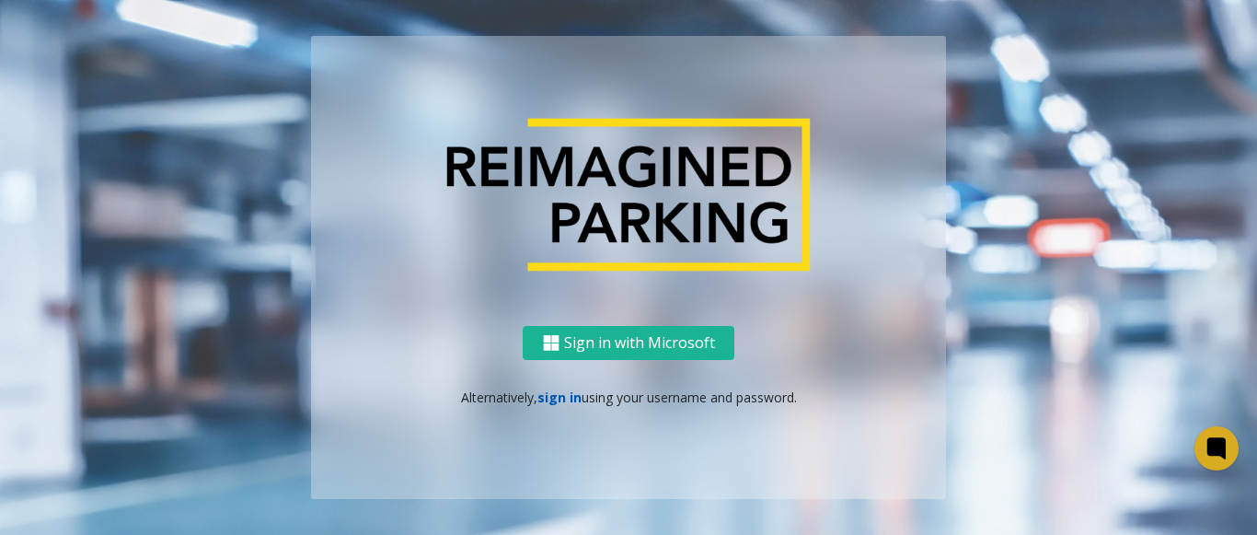
click at [552, 396] on link "sign in" at bounding box center [560, 396] width 44 height 17
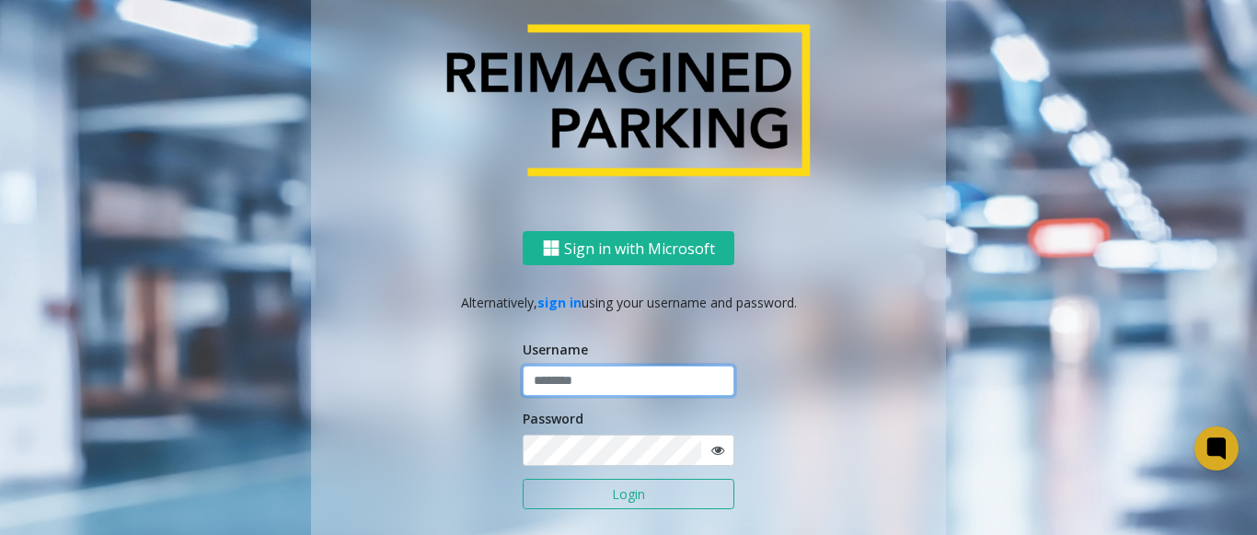
click at [546, 388] on input "text" at bounding box center [629, 380] width 212 height 31
type input "*******"
click at [712, 454] on icon at bounding box center [718, 450] width 13 height 13
click at [612, 493] on button "Login" at bounding box center [629, 494] width 212 height 31
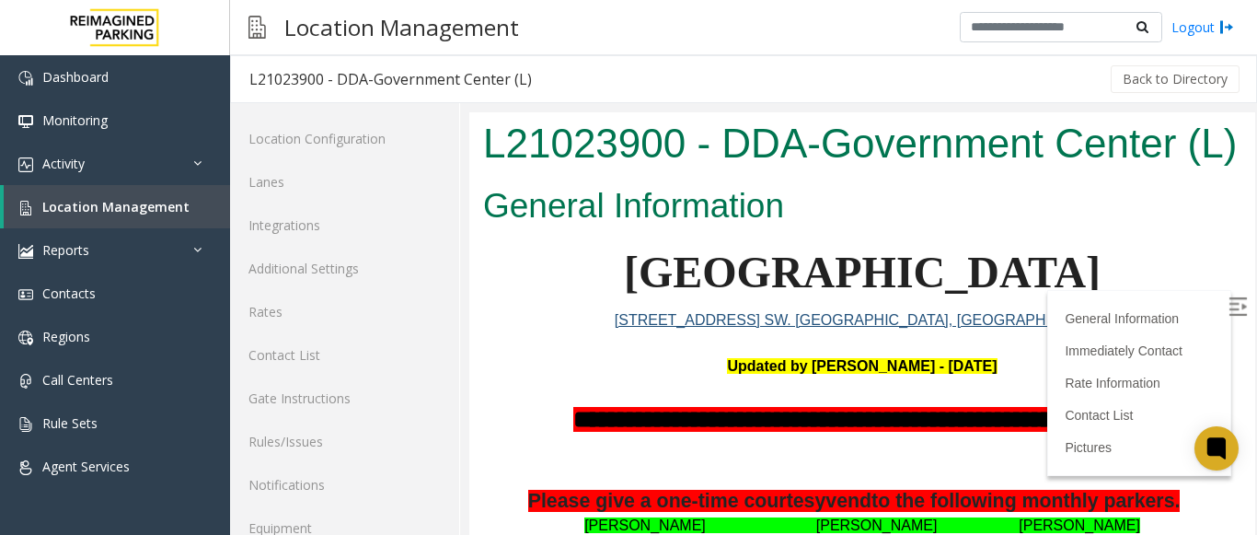
click at [1229, 302] on img at bounding box center [1238, 306] width 18 height 18
click at [146, 170] on link "Activity" at bounding box center [115, 163] width 230 height 43
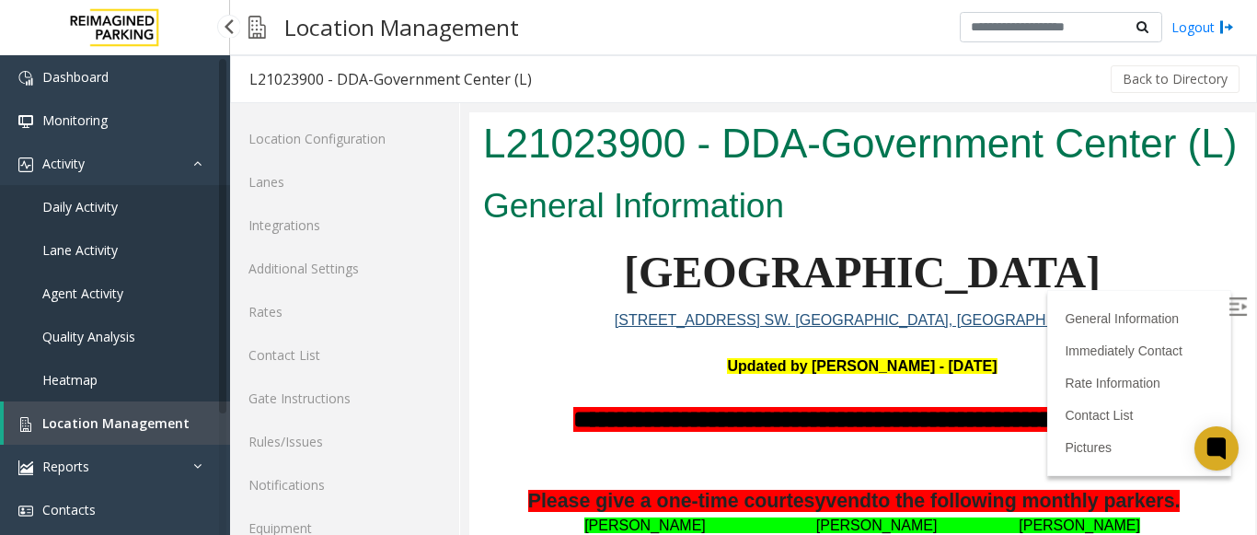
click at [142, 297] on link "Agent Activity" at bounding box center [115, 293] width 230 height 43
click at [143, 296] on app-root "Dashboard Monitoring Activity Daily Activity Lane Activity Agent Activity Quali…" at bounding box center [628, 267] width 1257 height 535
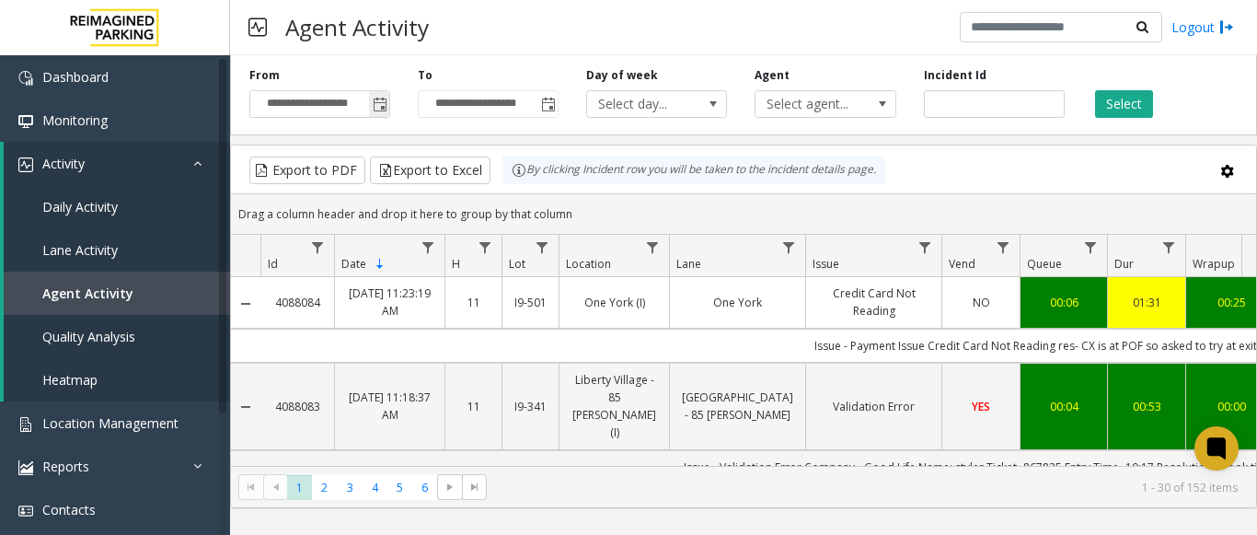
click at [388, 112] on span "Toggle popup" at bounding box center [379, 103] width 20 height 29
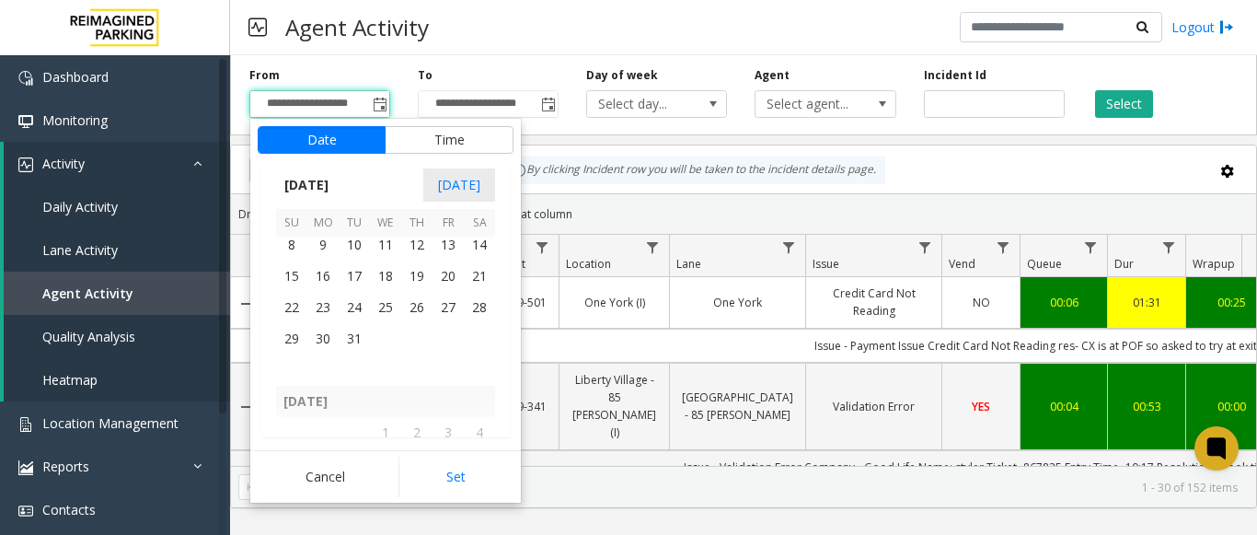
scroll to position [328555, 0]
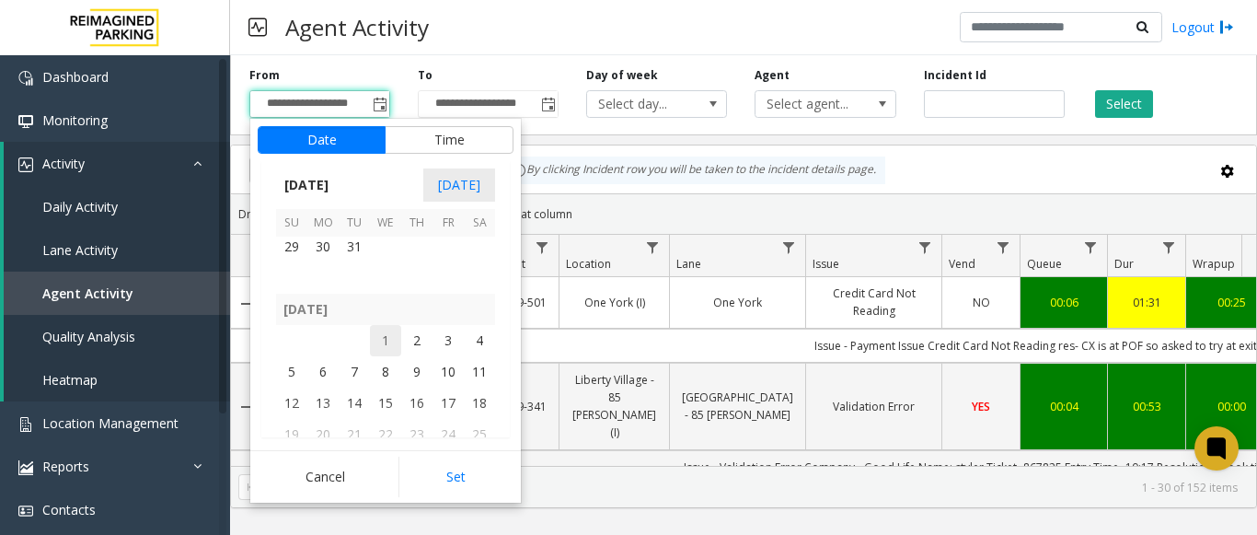
click at [386, 346] on span "1" at bounding box center [385, 340] width 31 height 31
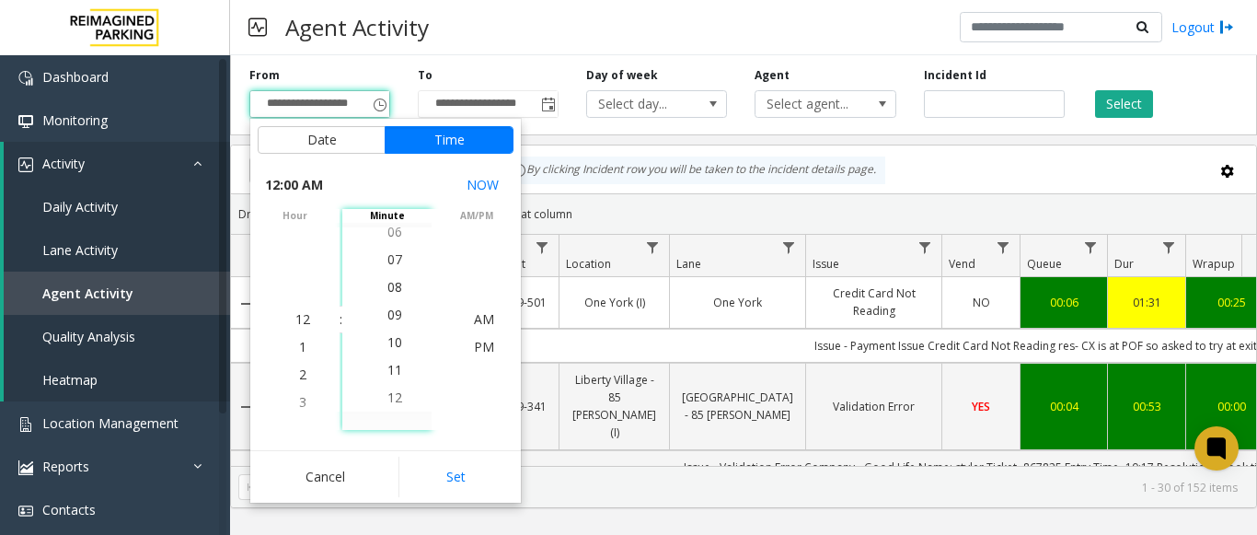
scroll to position [276, 0]
click at [388, 369] on span "12" at bounding box center [395, 373] width 15 height 17
drag, startPoint x: 461, startPoint y: 474, endPoint x: 458, endPoint y: 443, distance: 31.4
click at [461, 473] on button "Set" at bounding box center [457, 477] width 116 height 41
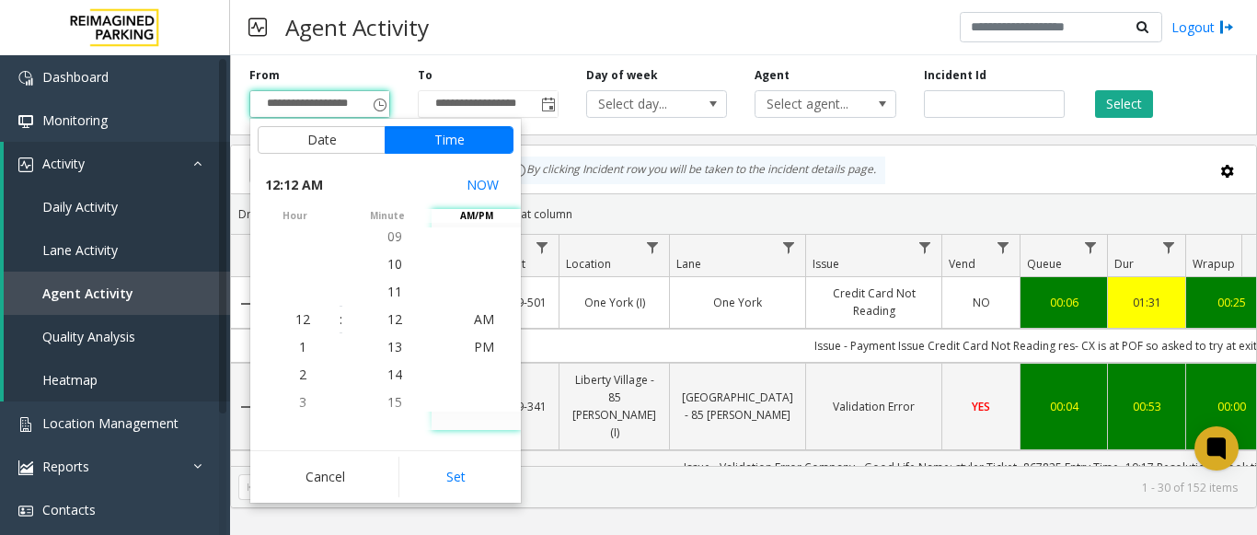
type input "**********"
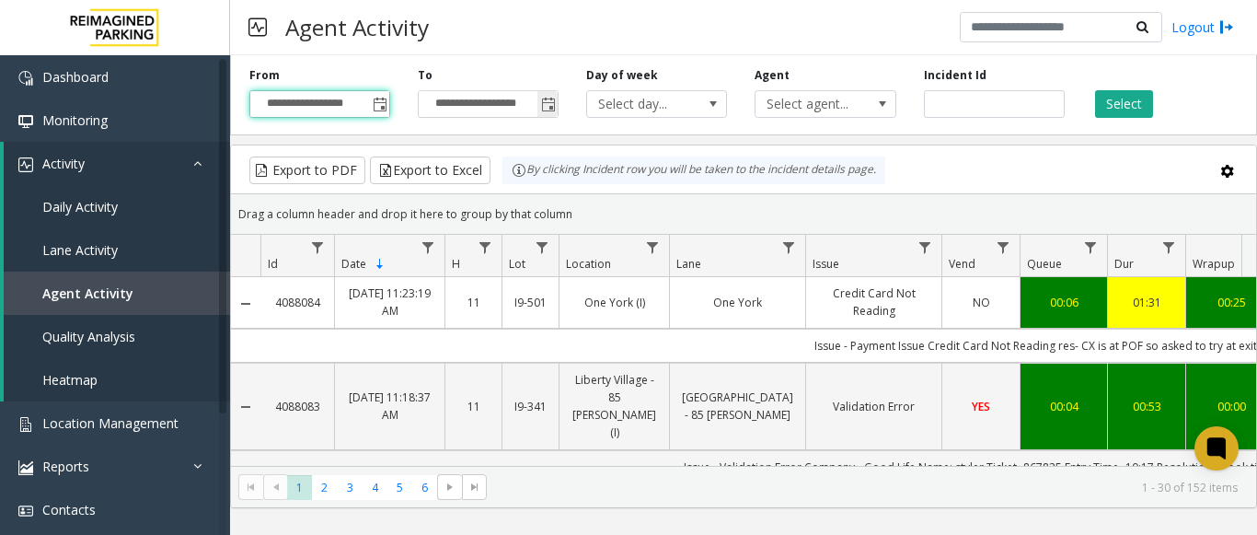
click at [539, 102] on span "Toggle popup" at bounding box center [548, 103] width 20 height 29
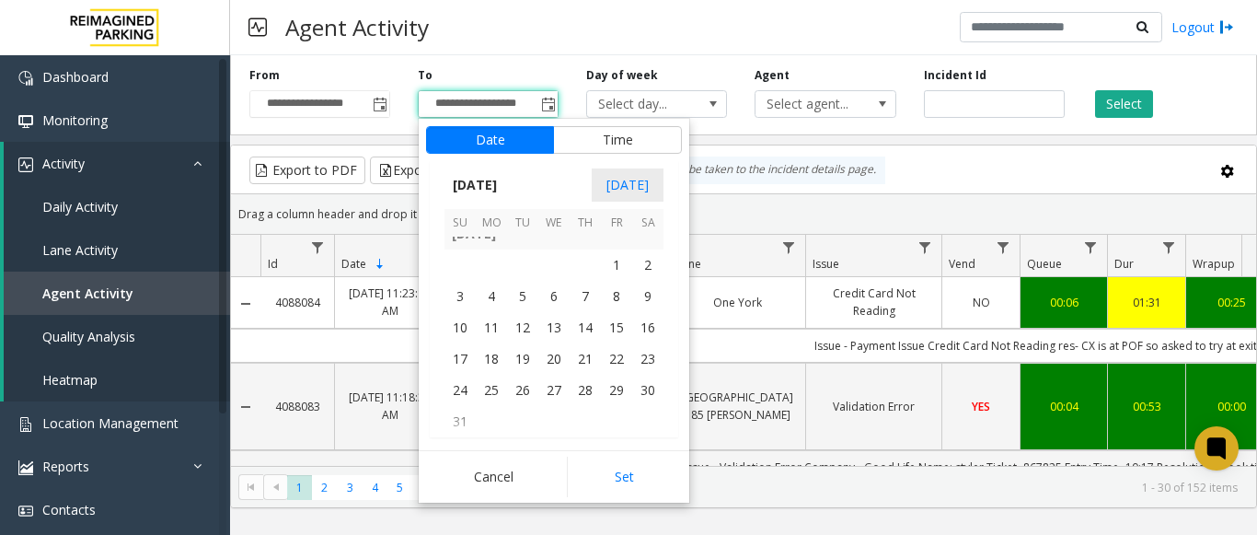
scroll to position [330028, 0]
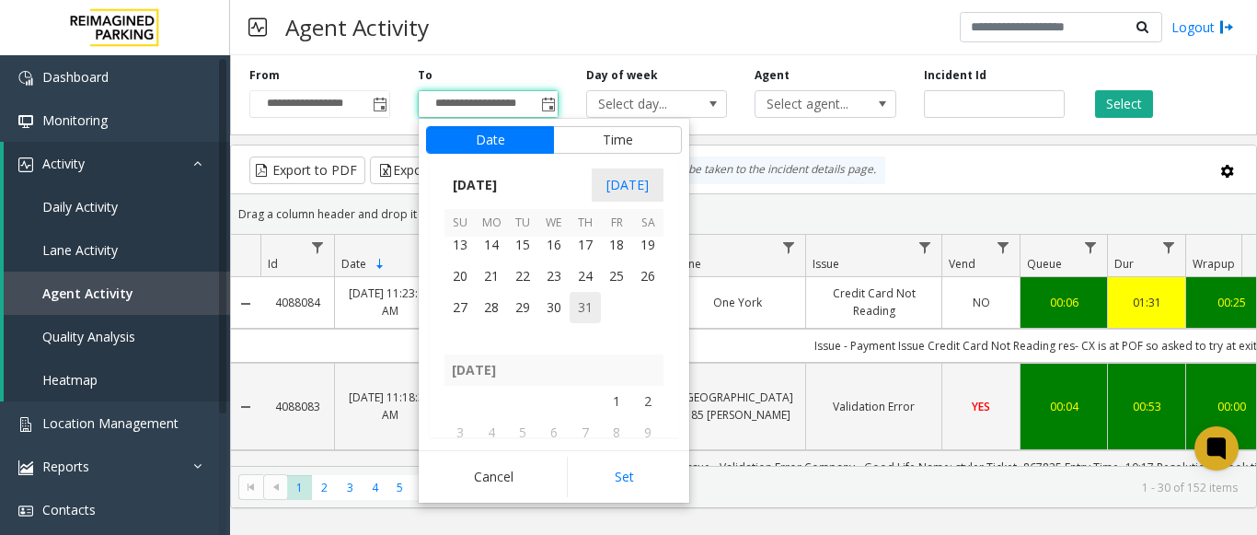
click at [589, 307] on span "31" at bounding box center [585, 307] width 31 height 31
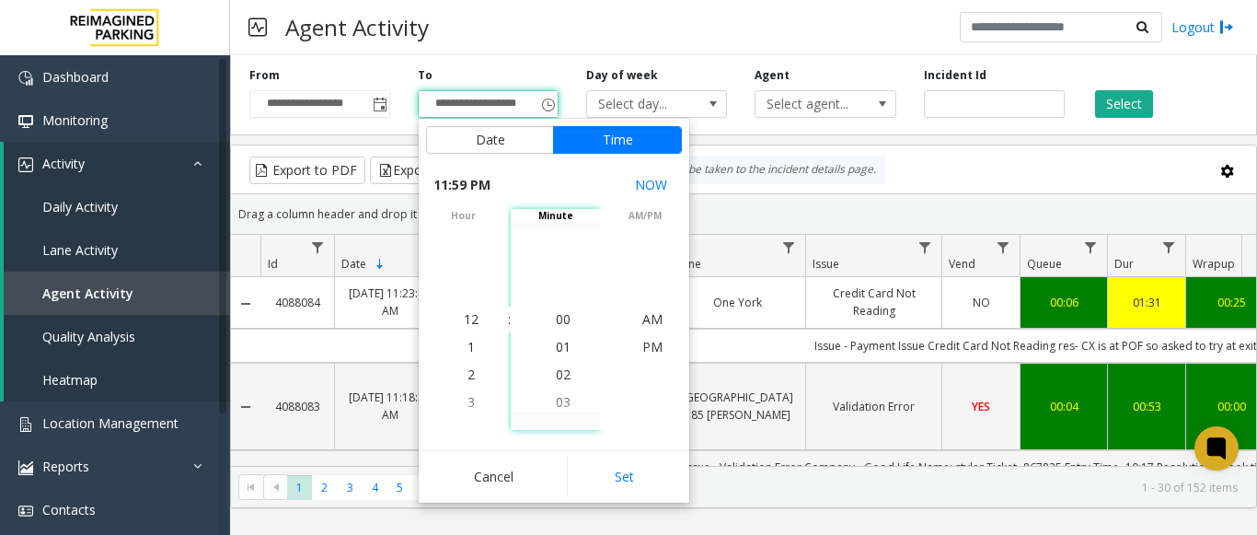
scroll to position [28, 0]
click at [615, 468] on button "Set" at bounding box center [625, 477] width 116 height 41
type input "**********"
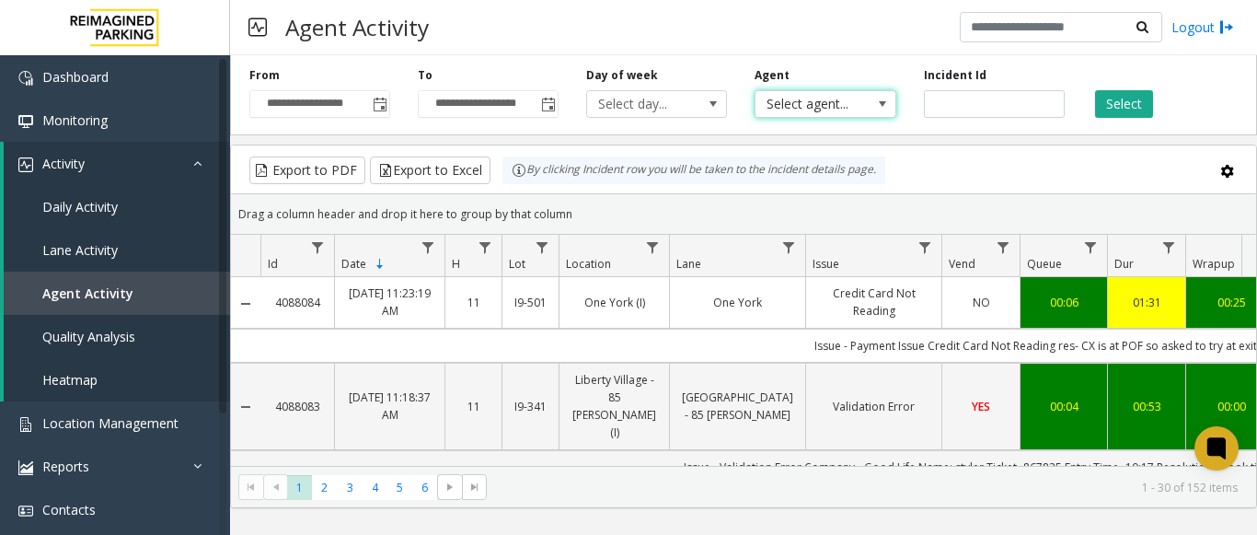
click at [783, 95] on span "Select agent..." at bounding box center [811, 104] width 111 height 26
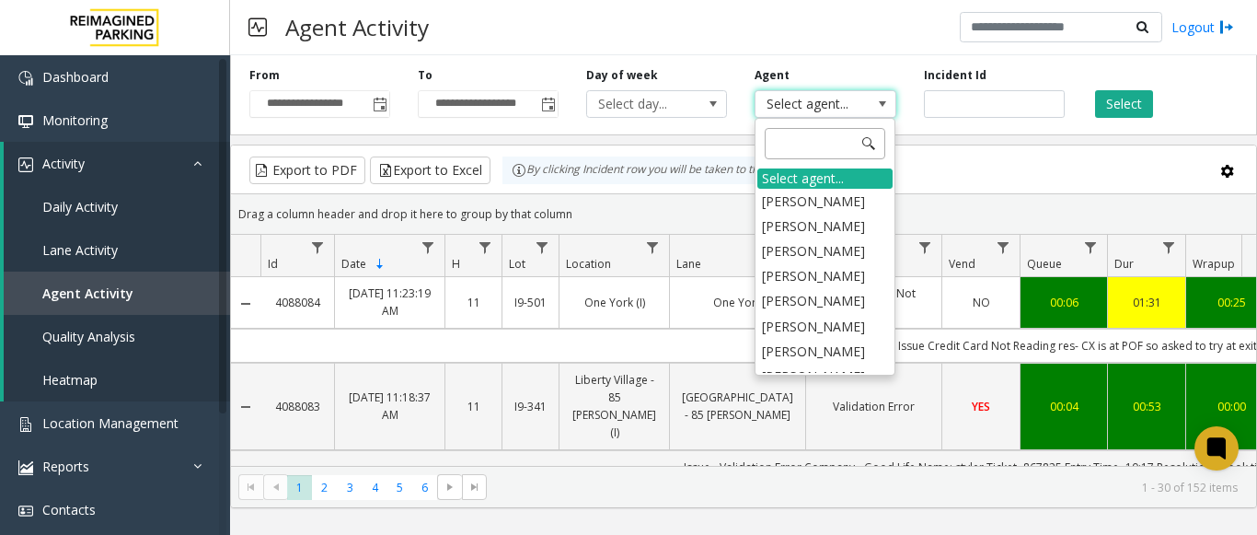
click at [787, 148] on input at bounding box center [825, 143] width 121 height 31
type input "***"
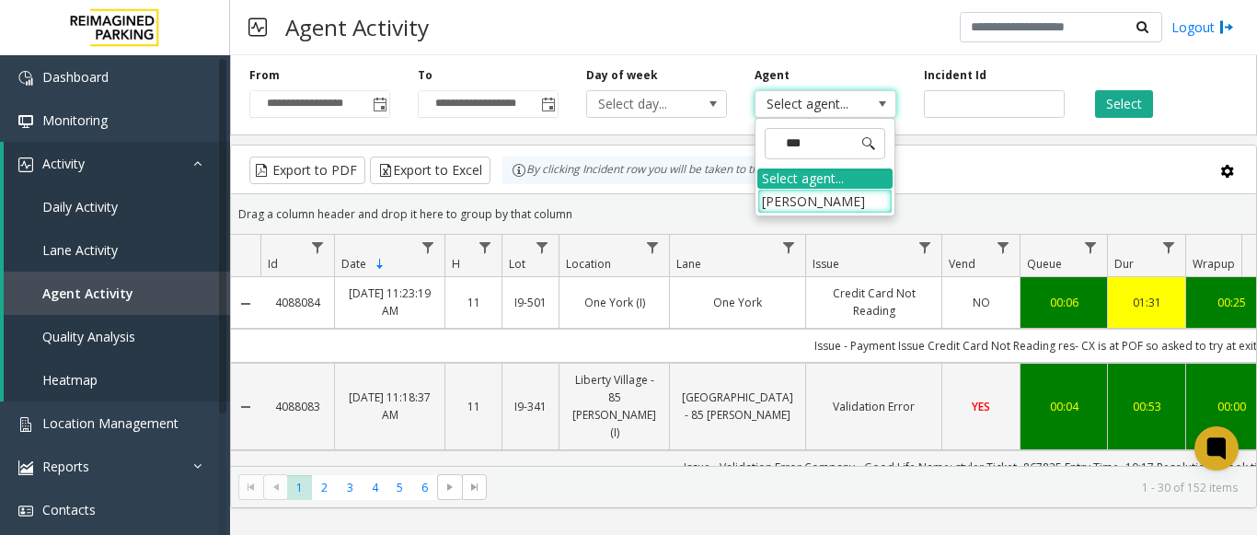
click at [838, 189] on li "[PERSON_NAME]" at bounding box center [825, 201] width 135 height 25
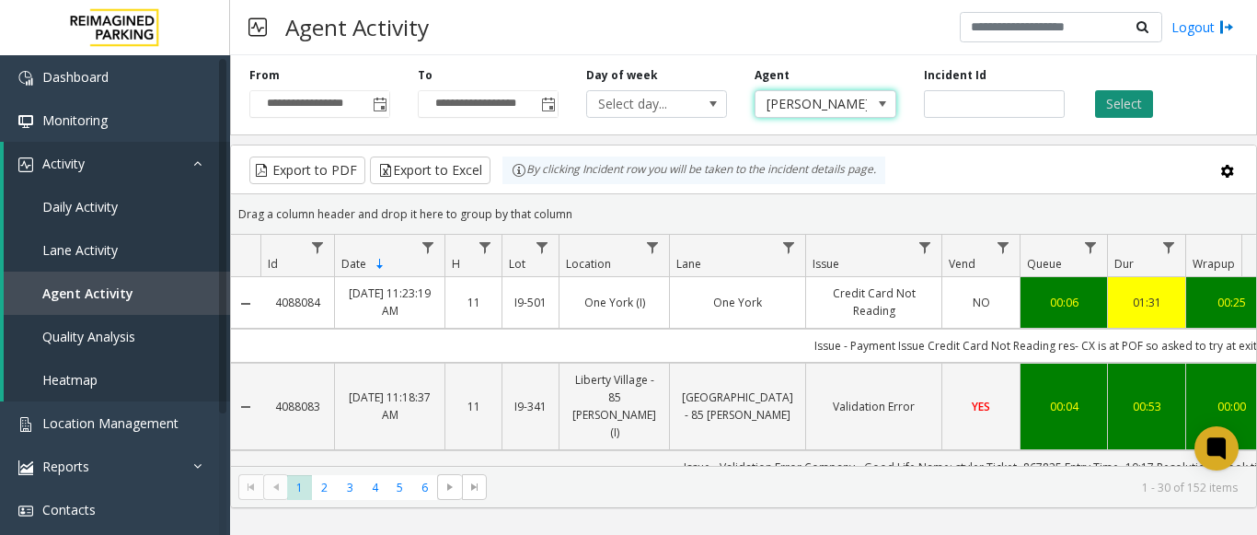
click at [1101, 96] on button "Select" at bounding box center [1124, 104] width 58 height 28
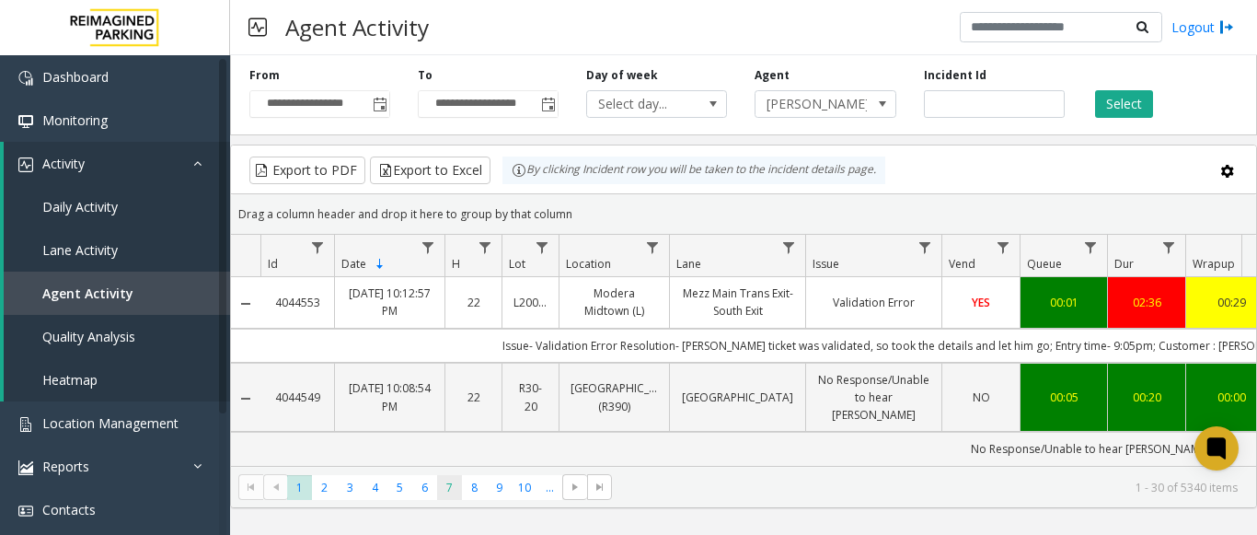
click at [442, 484] on span "7" at bounding box center [449, 487] width 25 height 25
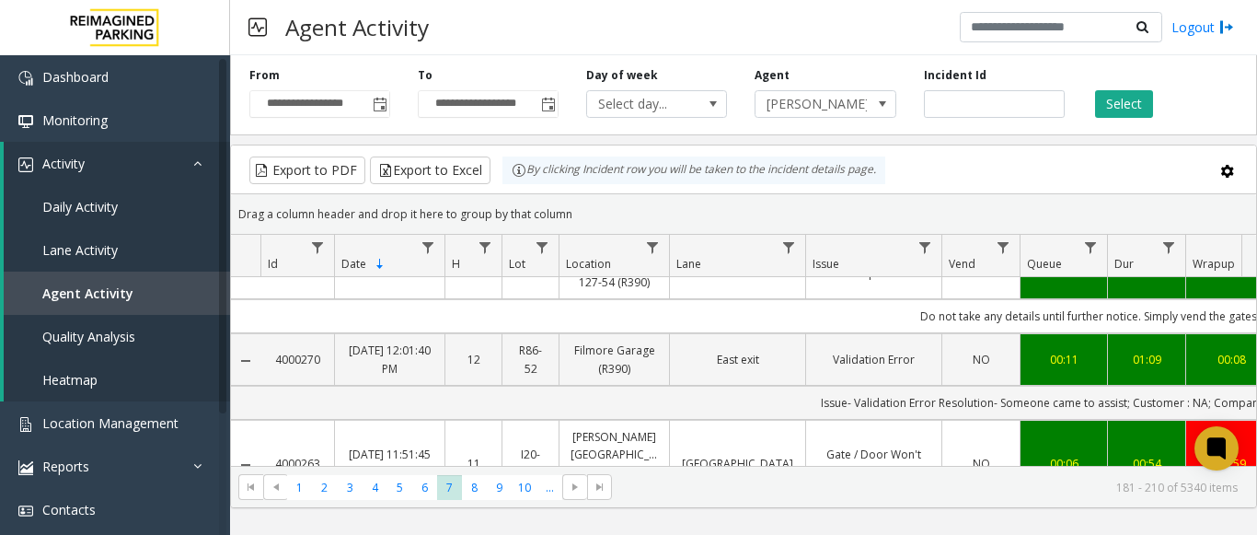
scroll to position [1289, 0]
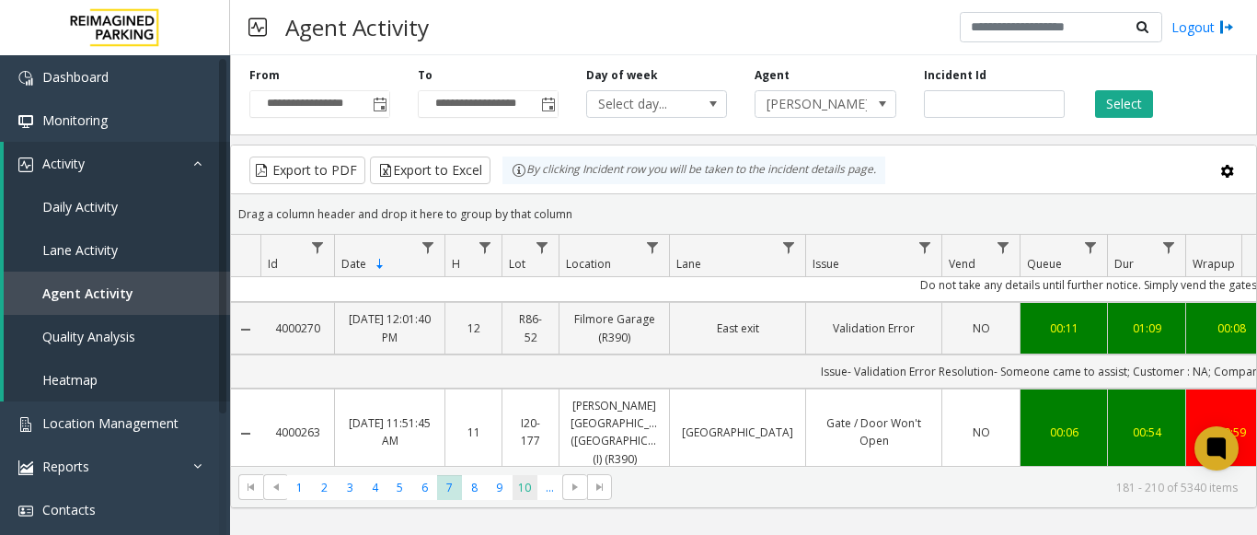
click at [527, 480] on span "10" at bounding box center [525, 487] width 25 height 25
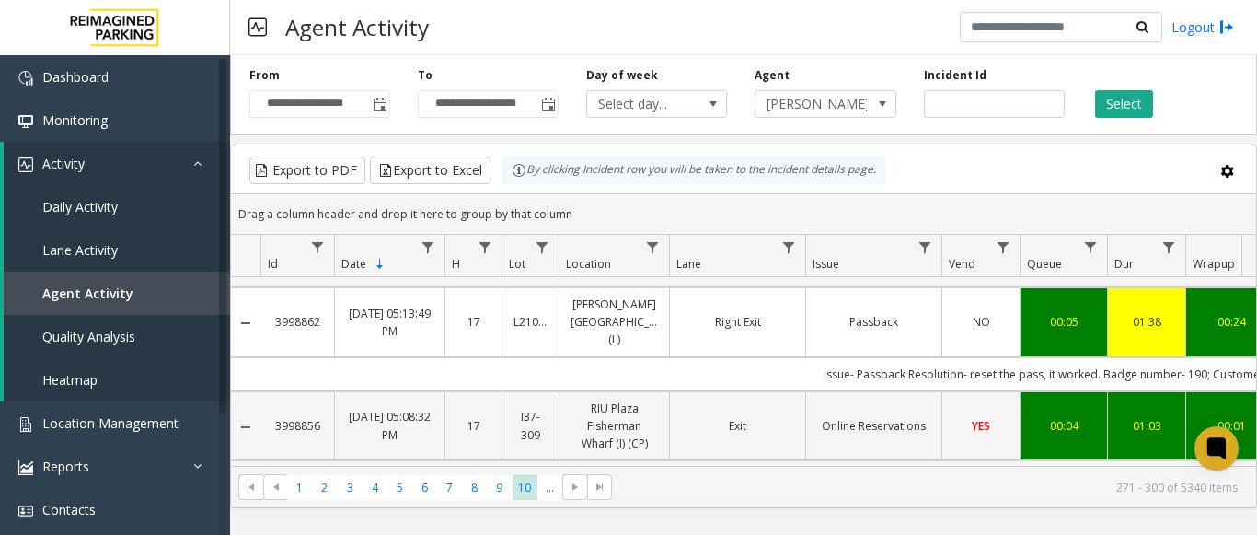
scroll to position [368, 0]
